Goal: Information Seeking & Learning: Learn about a topic

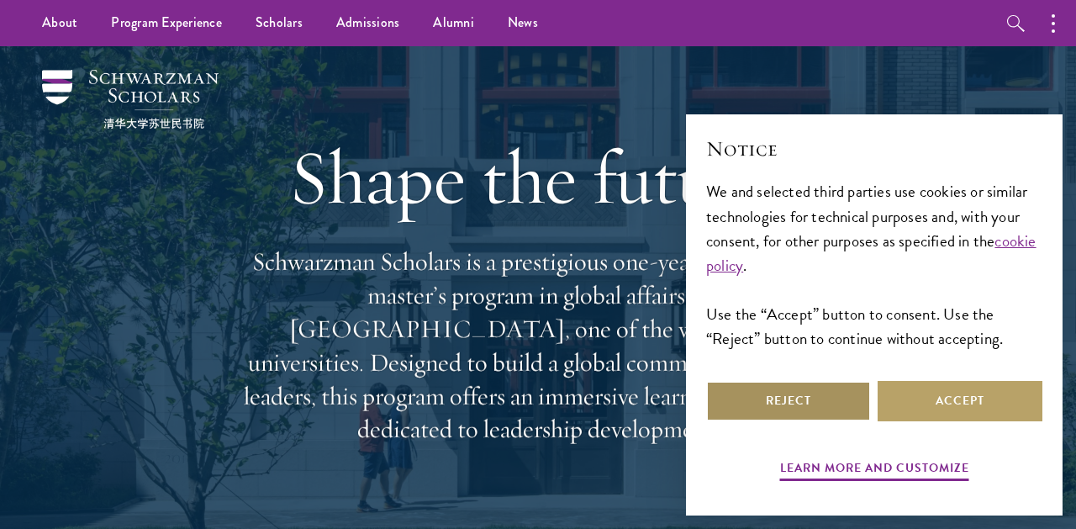
click at [817, 395] on button "Reject" at bounding box center [788, 401] width 165 height 40
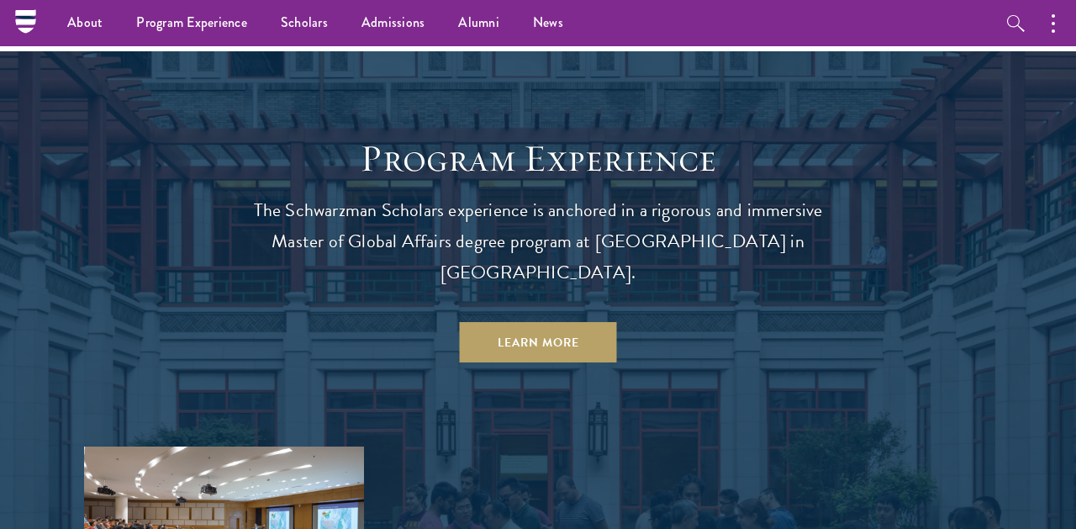
scroll to position [1333, 0]
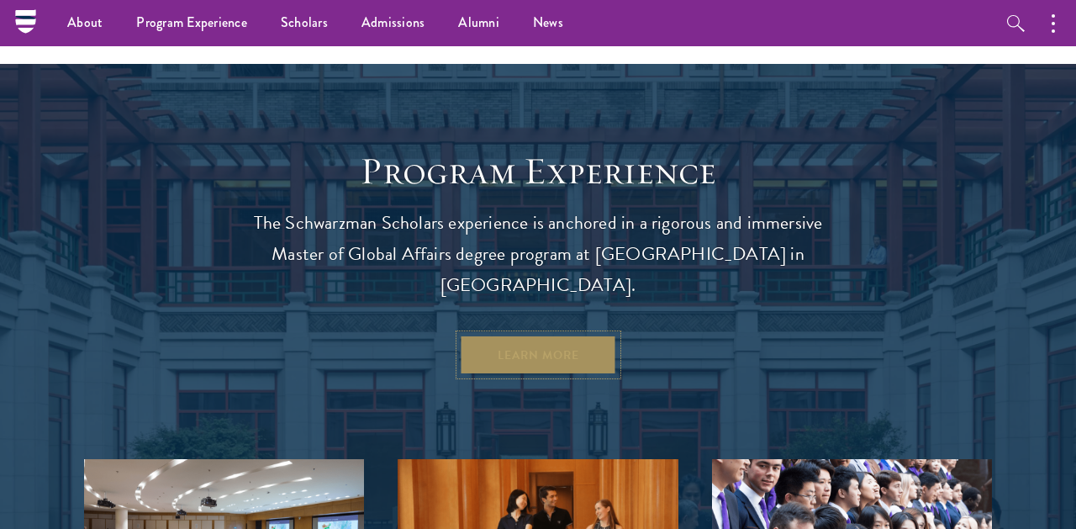
click at [523, 335] on link "Learn More" at bounding box center [538, 355] width 157 height 40
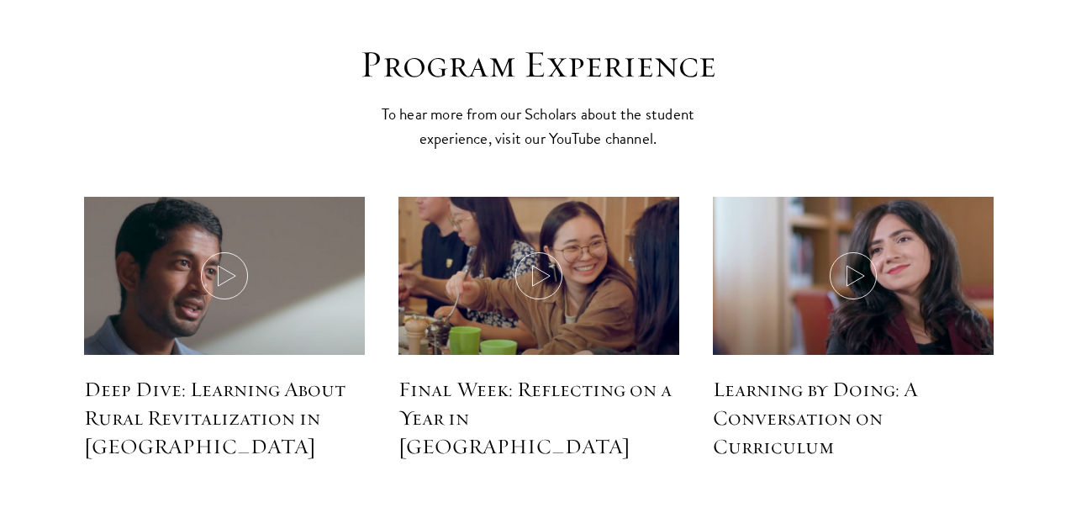
scroll to position [7424, 0]
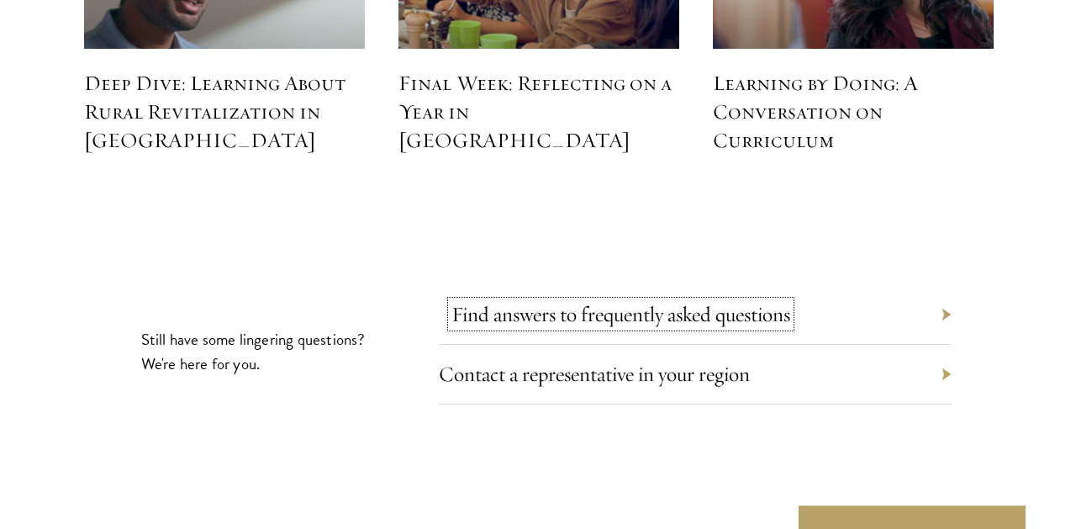
click at [497, 301] on link "Find answers to frequently asked questions" at bounding box center [621, 314] width 339 height 26
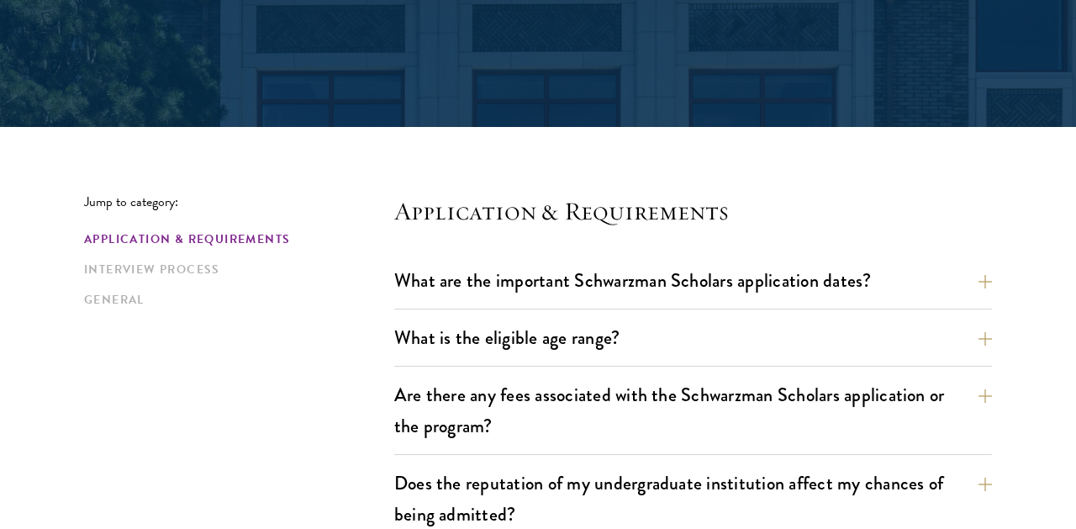
scroll to position [341, 0]
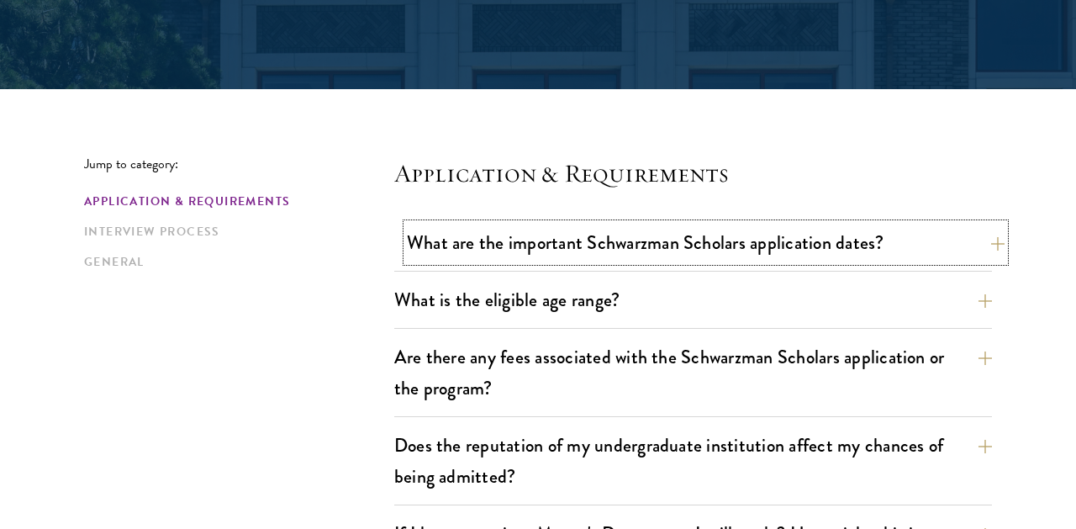
click at [505, 233] on button "What are the important Schwarzman Scholars application dates?" at bounding box center [706, 243] width 598 height 38
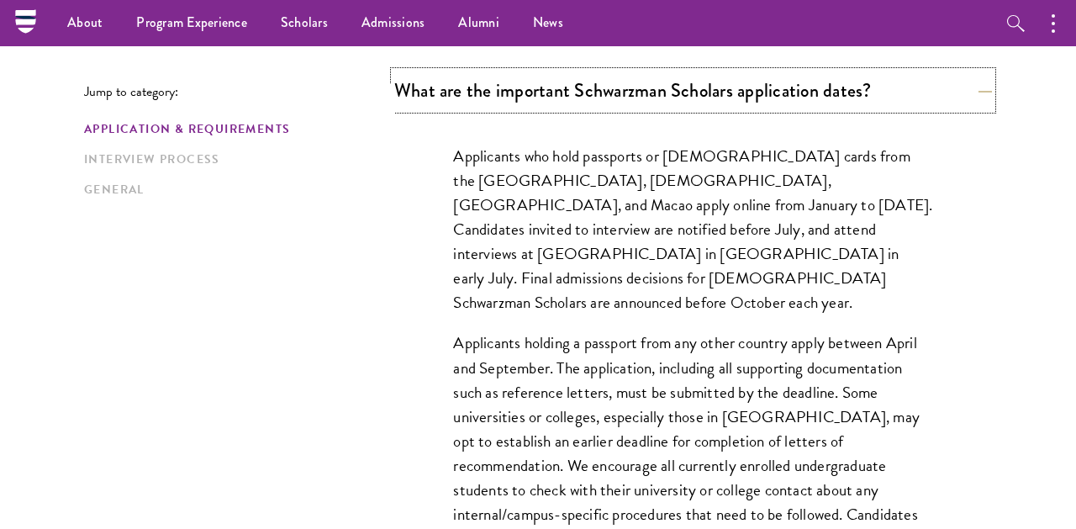
scroll to position [490, 0]
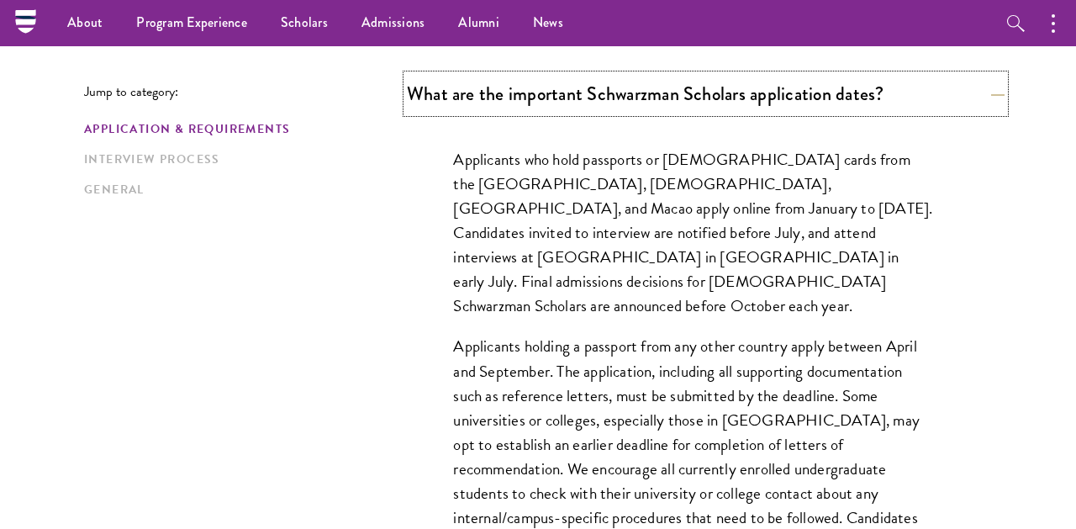
click at [569, 92] on button "What are the important Schwarzman Scholars application dates?" at bounding box center [706, 94] width 598 height 38
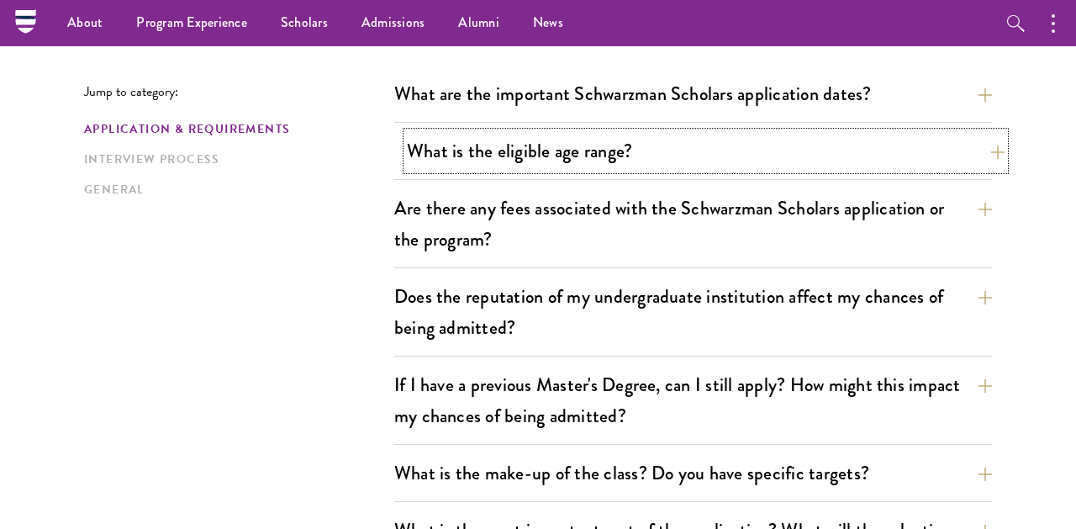
click at [551, 146] on button "What is the eligible age range?" at bounding box center [706, 151] width 598 height 38
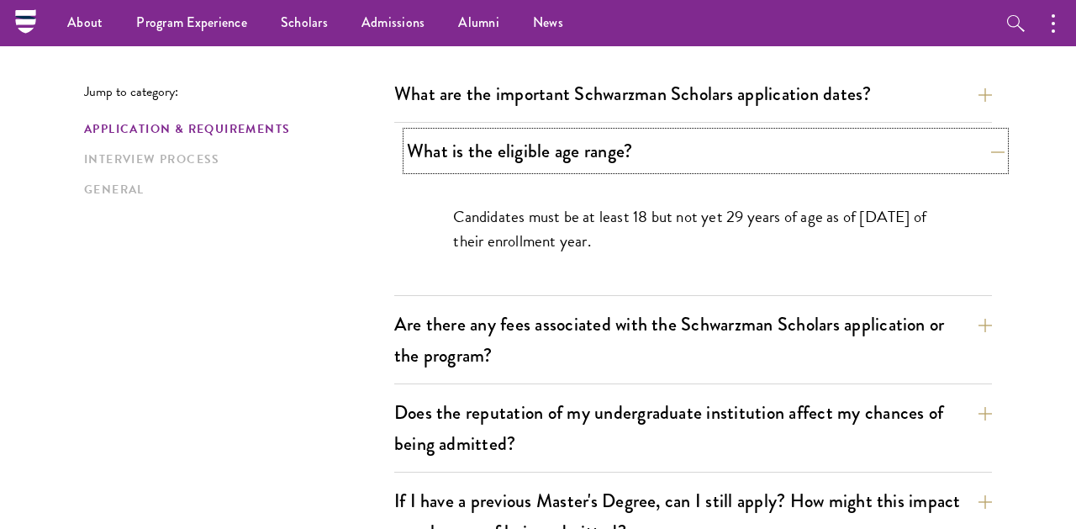
click at [551, 147] on button "What is the eligible age range?" at bounding box center [706, 151] width 598 height 38
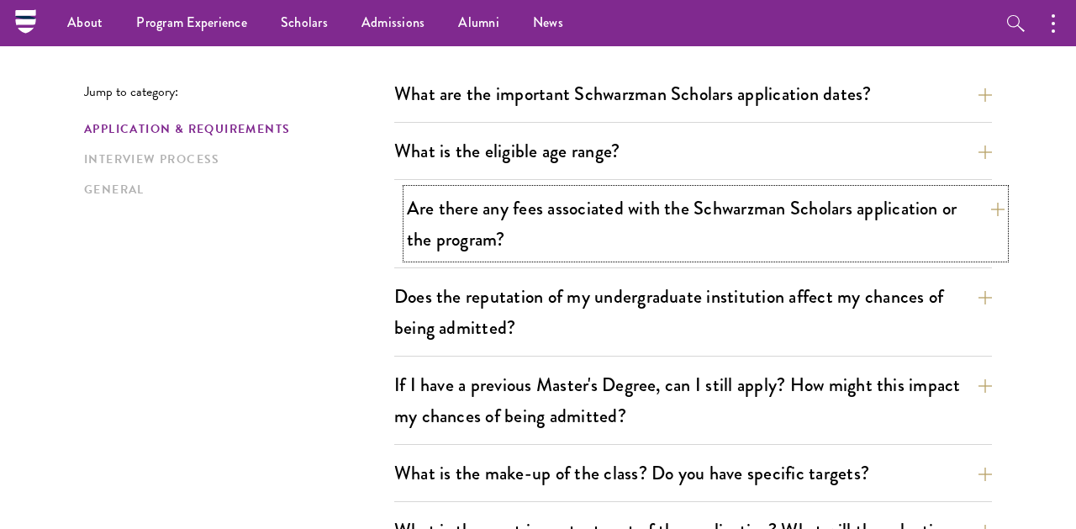
click at [527, 222] on button "Are there any fees associated with the Schwarzman Scholars application or the p…" at bounding box center [706, 223] width 598 height 69
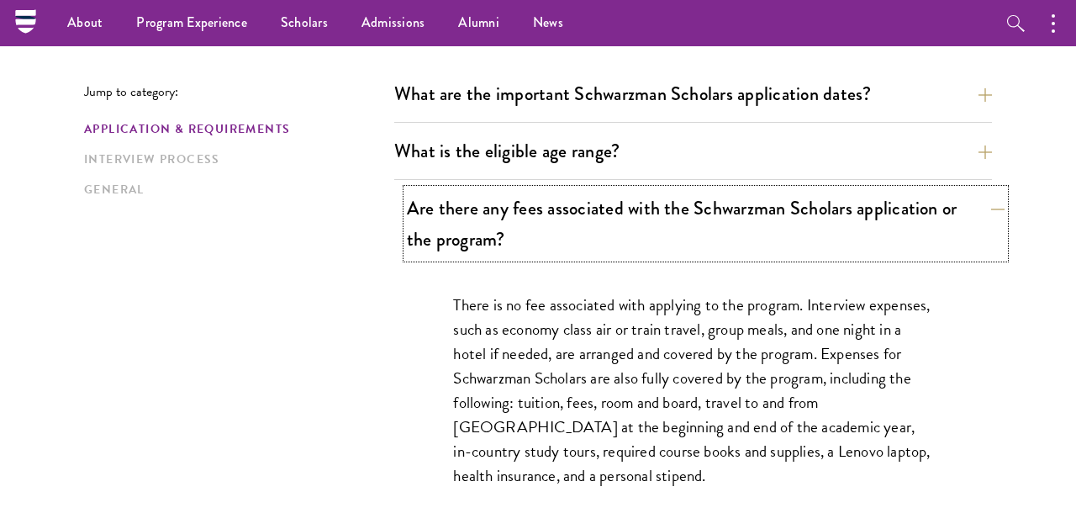
click at [526, 222] on button "Are there any fees associated with the Schwarzman Scholars application or the p…" at bounding box center [706, 223] width 598 height 69
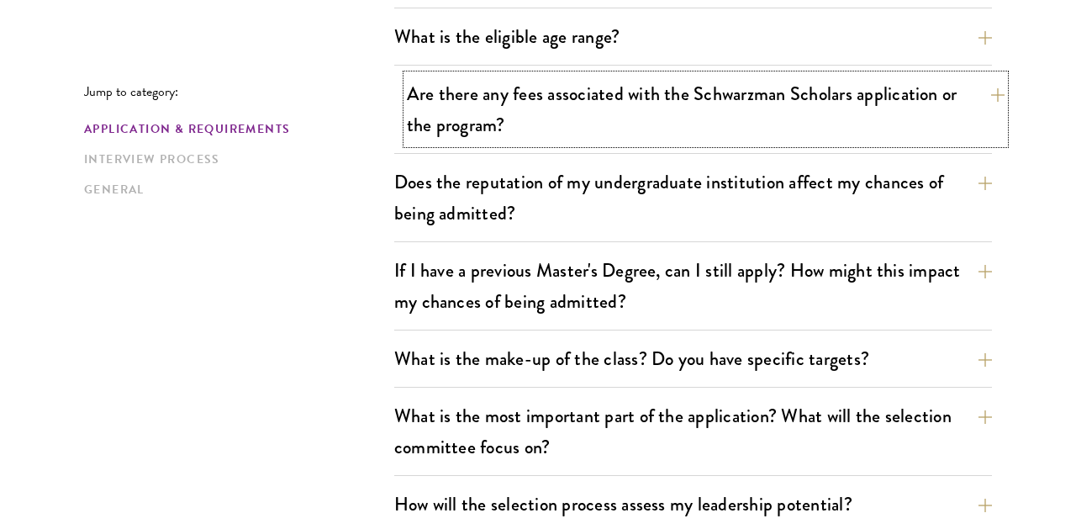
scroll to position [609, 0]
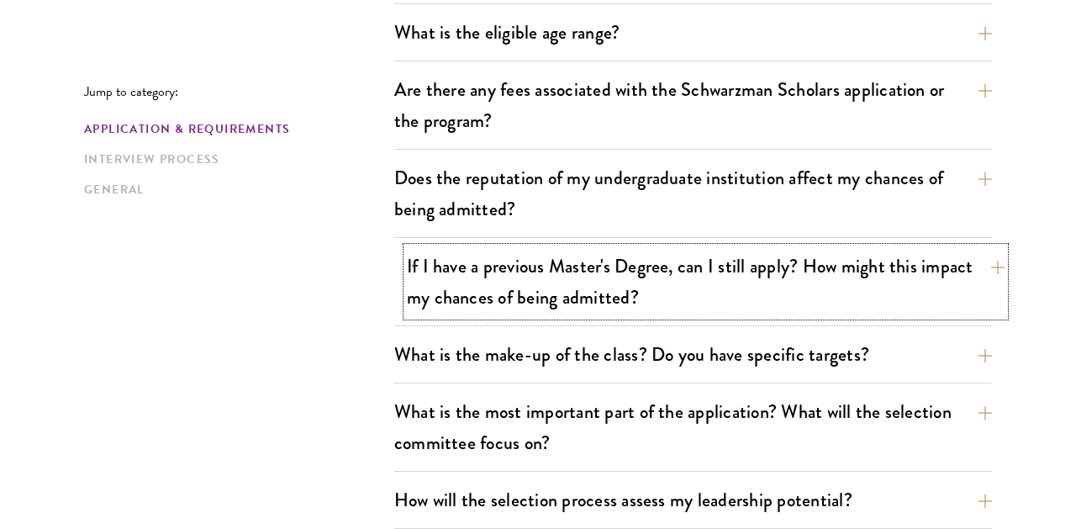
click at [532, 278] on button "If I have a previous Master's Degree, can I still apply? How might this impact …" at bounding box center [706, 281] width 598 height 69
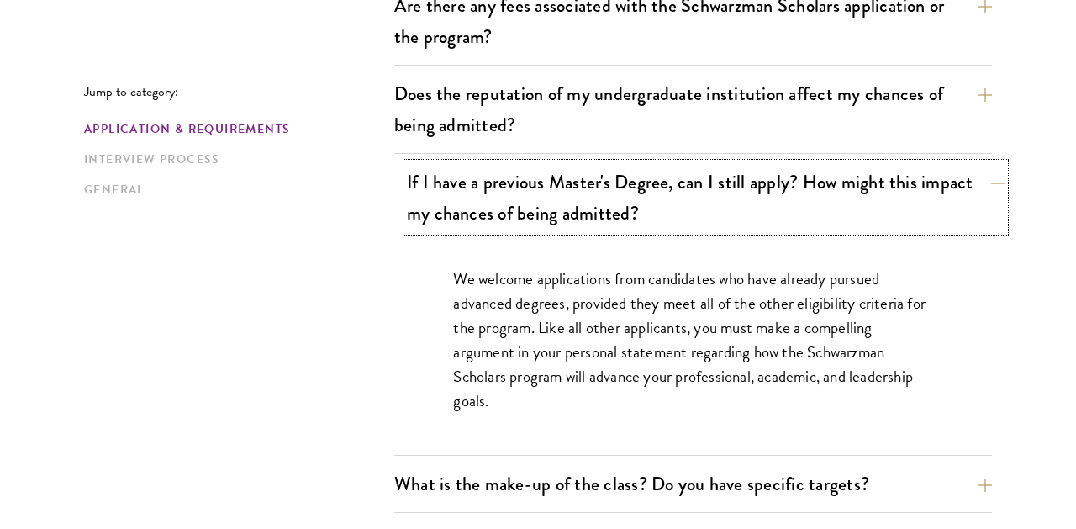
scroll to position [696, 0]
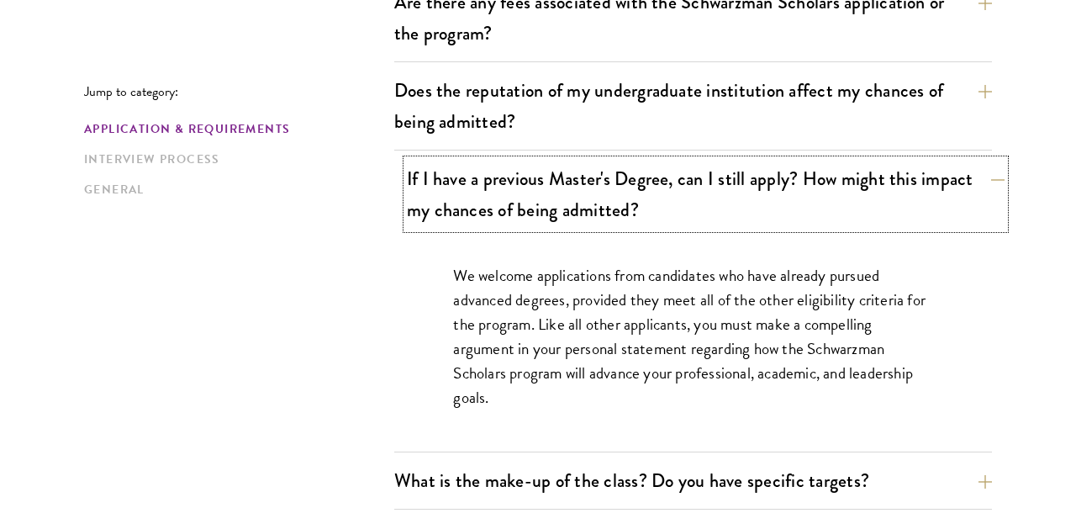
click at [558, 193] on button "If I have a previous Master's Degree, can I still apply? How might this impact …" at bounding box center [706, 194] width 598 height 69
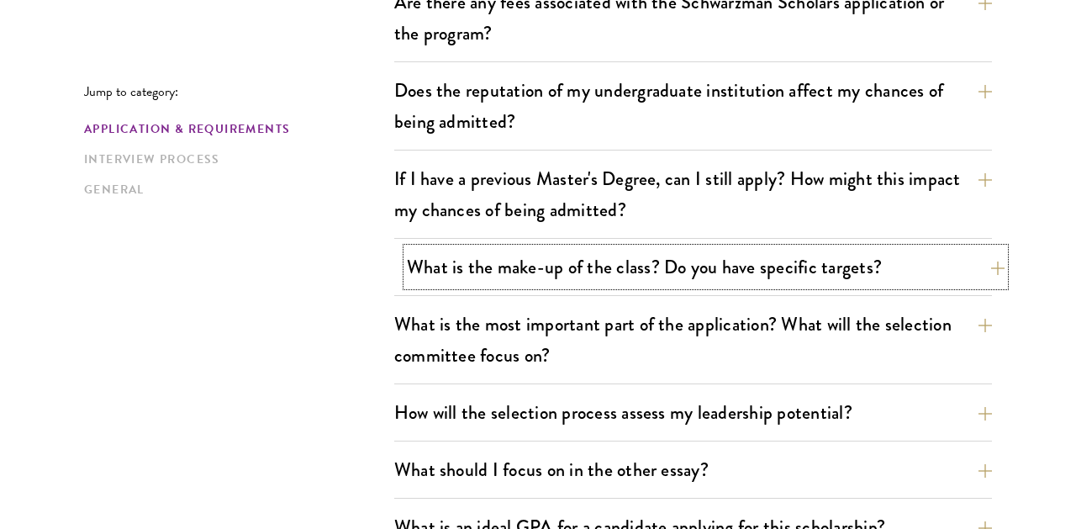
click at [619, 274] on button "What is the make-up of the class? Do you have specific targets?" at bounding box center [706, 267] width 598 height 38
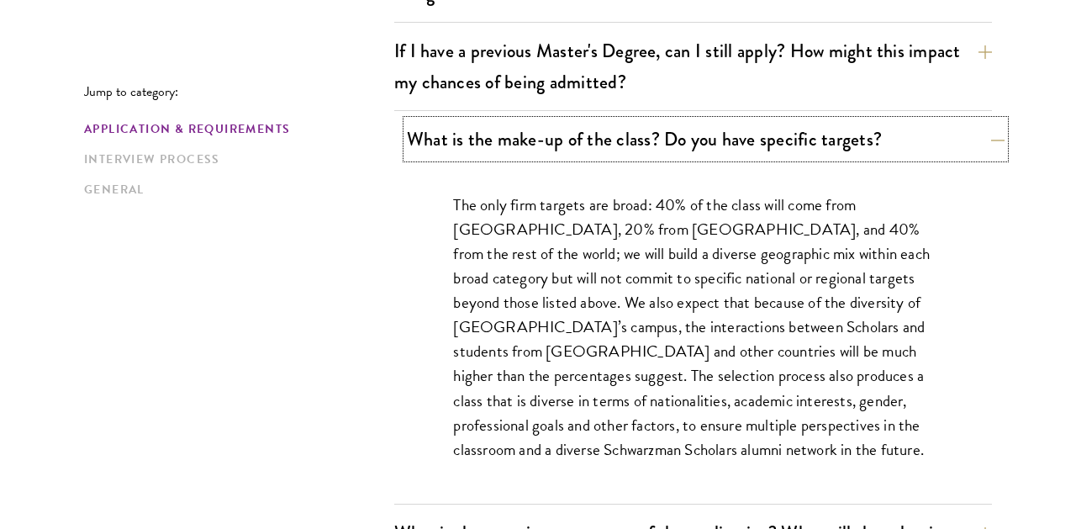
scroll to position [843, 0]
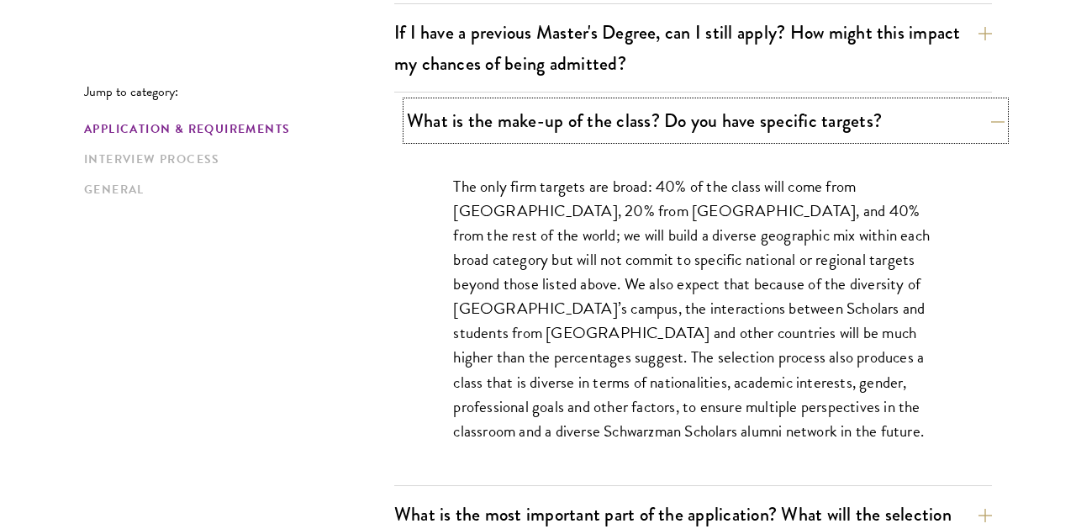
click at [612, 130] on button "What is the make-up of the class? Do you have specific targets?" at bounding box center [706, 121] width 598 height 38
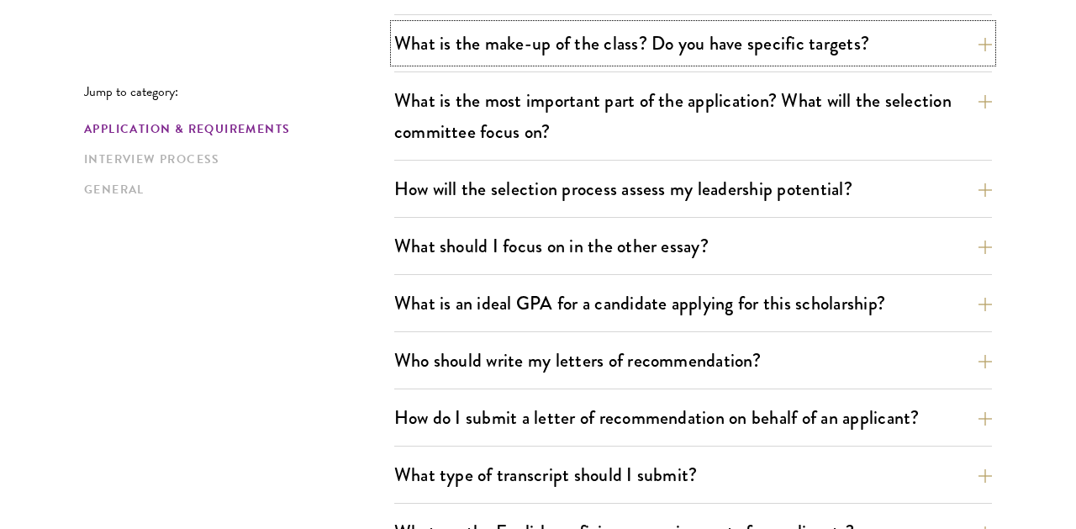
scroll to position [919, 0]
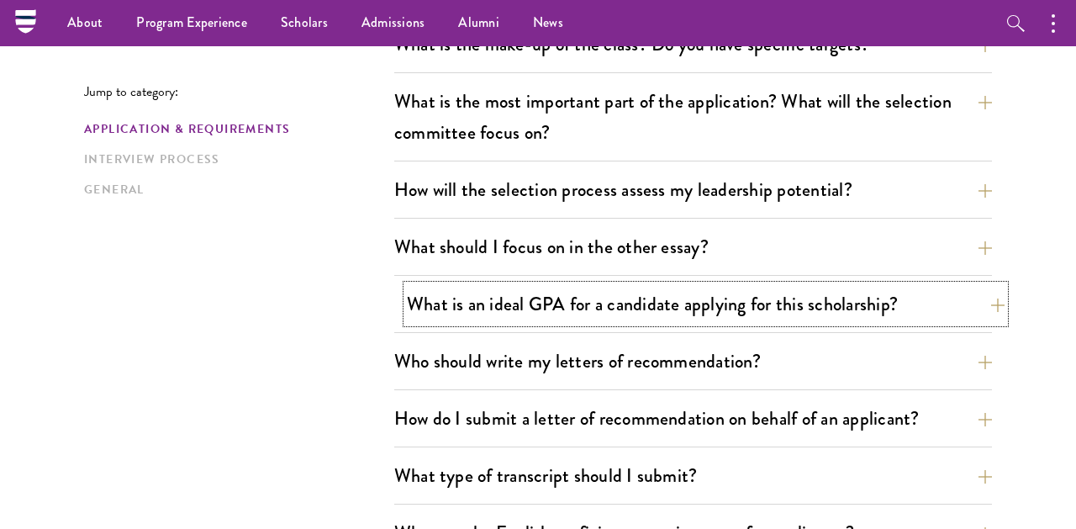
click at [635, 302] on button "What is an ideal GPA for a candidate applying for this scholarship?" at bounding box center [706, 304] width 598 height 38
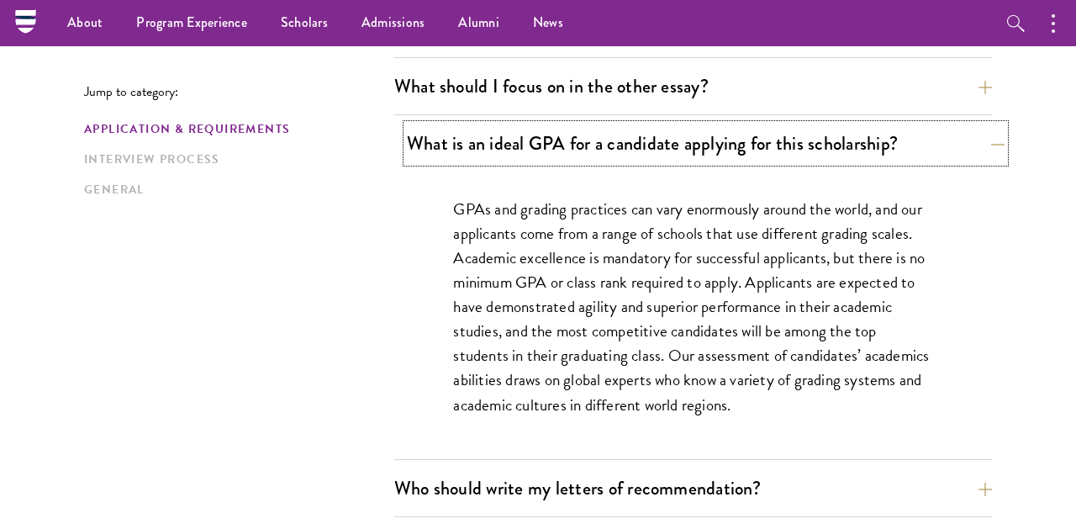
scroll to position [1079, 0]
click at [612, 146] on button "What is an ideal GPA for a candidate applying for this scholarship?" at bounding box center [706, 144] width 598 height 38
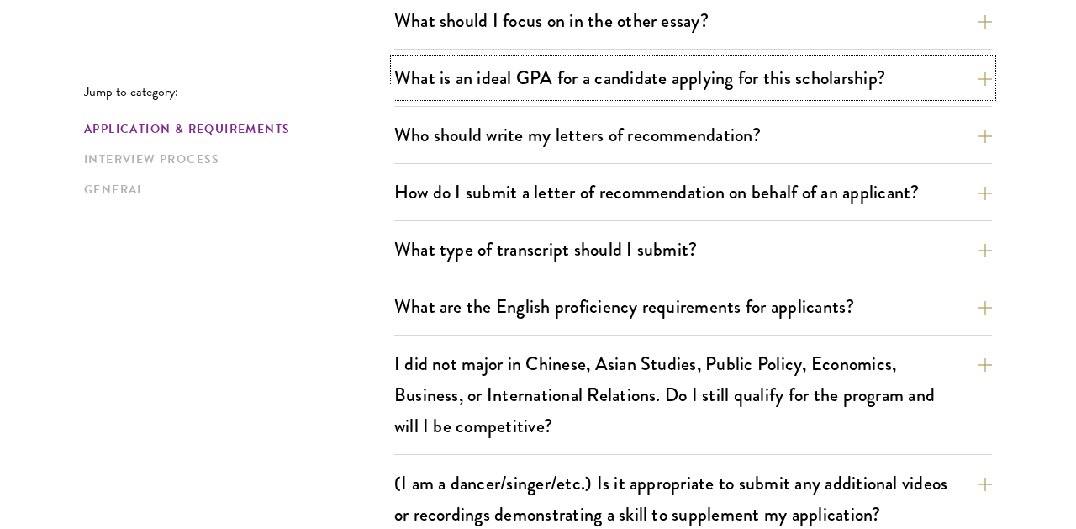
scroll to position [1152, 0]
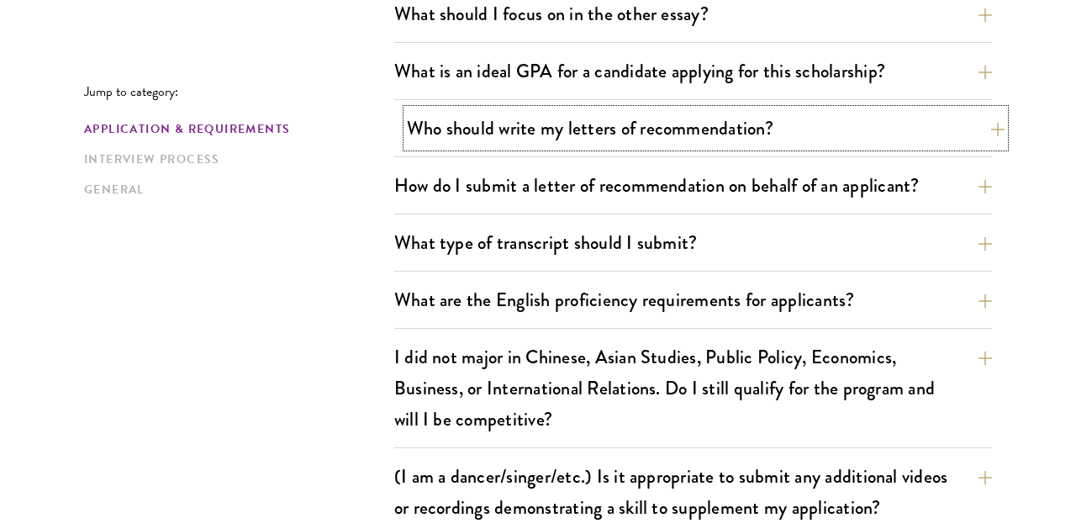
click at [460, 134] on button "Who should write my letters of recommendation?" at bounding box center [706, 128] width 598 height 38
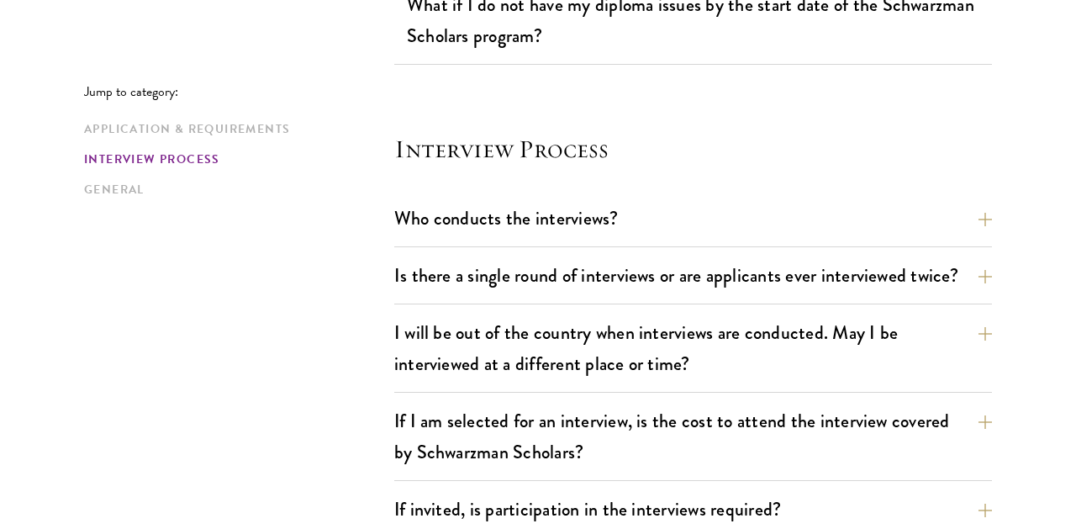
scroll to position [2679, 0]
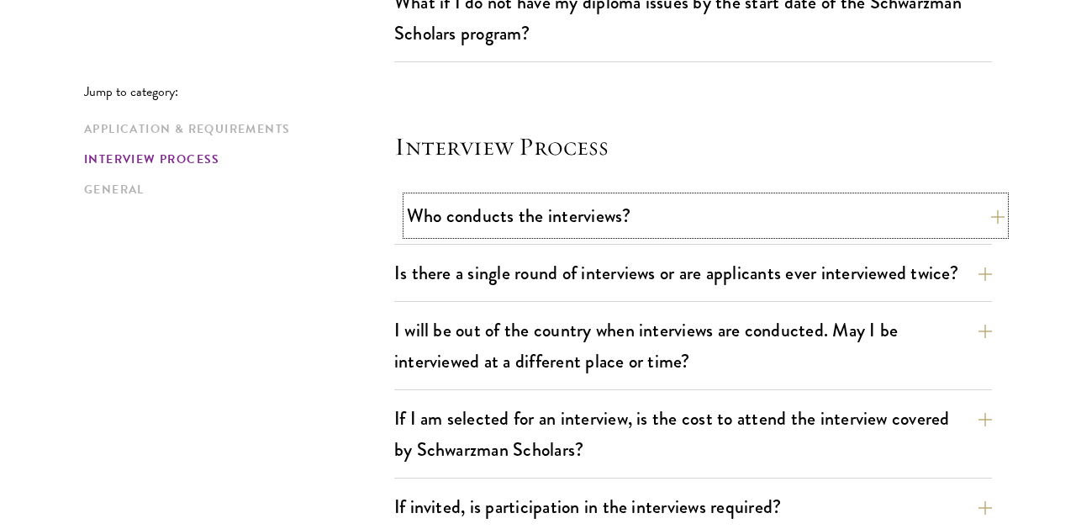
click at [495, 197] on button "Who conducts the interviews?" at bounding box center [706, 216] width 598 height 38
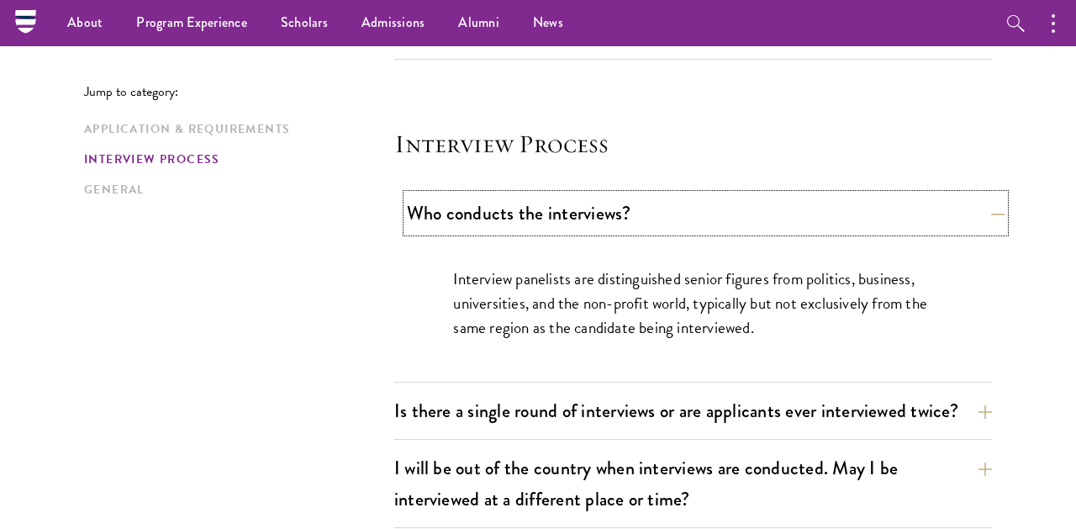
scroll to position [1923, 0]
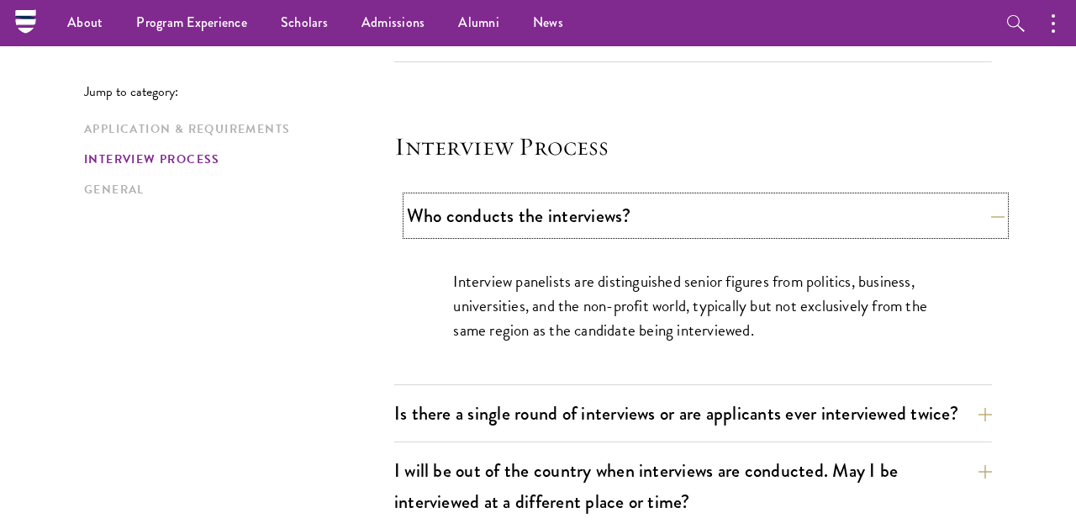
click at [511, 197] on button "Who conducts the interviews?" at bounding box center [706, 216] width 598 height 38
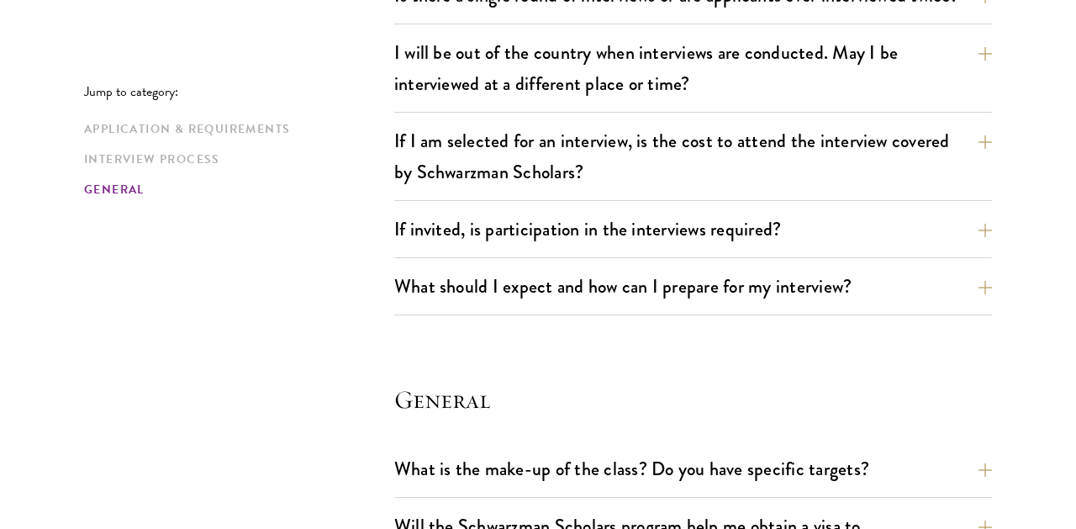
scroll to position [2204, 0]
